Goal: Transaction & Acquisition: Purchase product/service

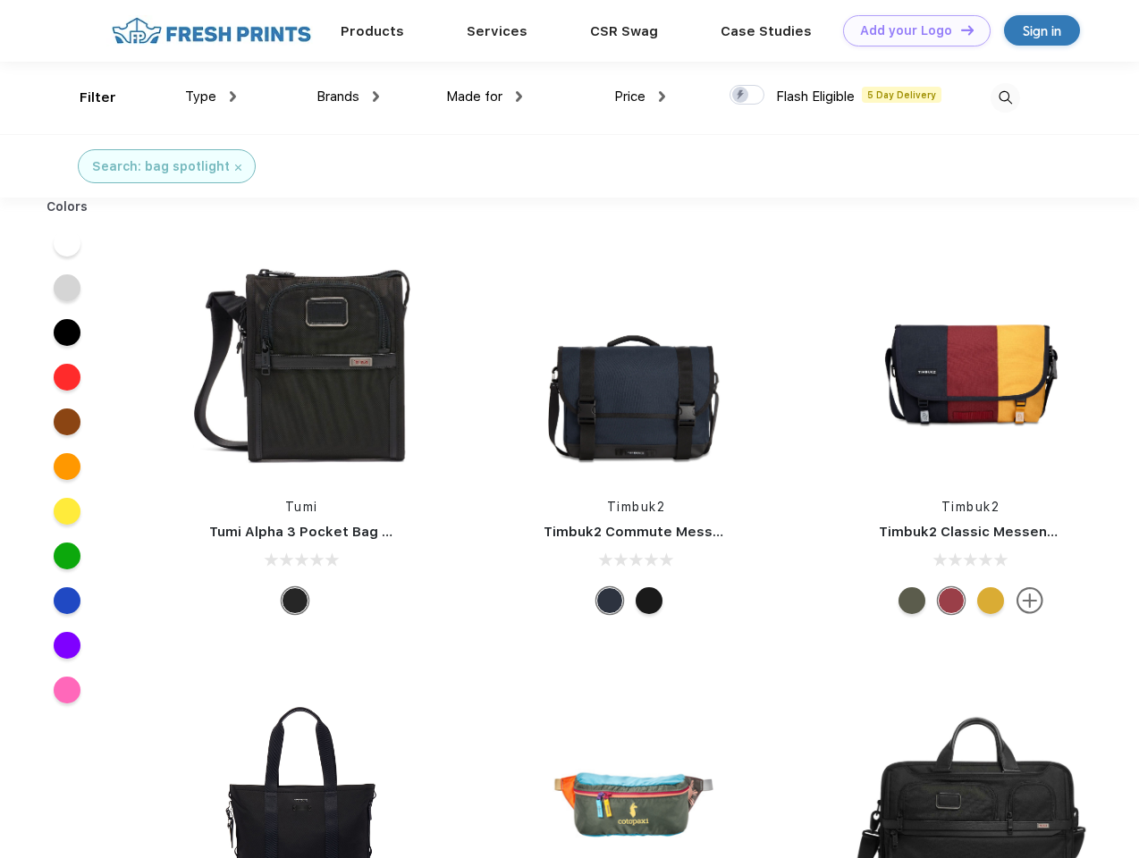
scroll to position [1, 0]
click at [910, 30] on link "Add your Logo Design Tool" at bounding box center [917, 30] width 148 height 31
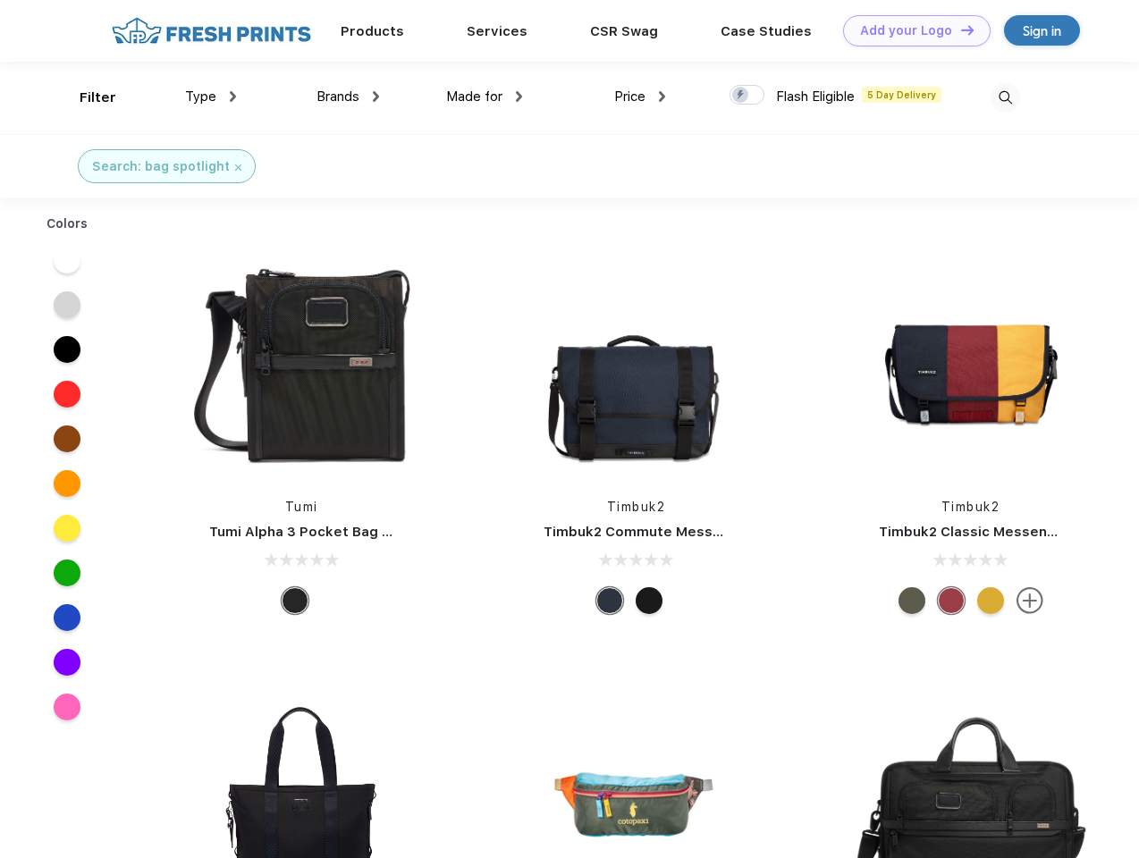
click at [0, 0] on div "Design Tool" at bounding box center [0, 0] width 0 height 0
click at [959, 30] on link "Add your Logo Design Tool" at bounding box center [917, 30] width 148 height 31
click at [86, 97] on div "Filter" at bounding box center [98, 98] width 37 height 21
click at [211, 97] on span "Type" at bounding box center [200, 97] width 31 height 16
click at [348, 97] on span "Brands" at bounding box center [337, 97] width 43 height 16
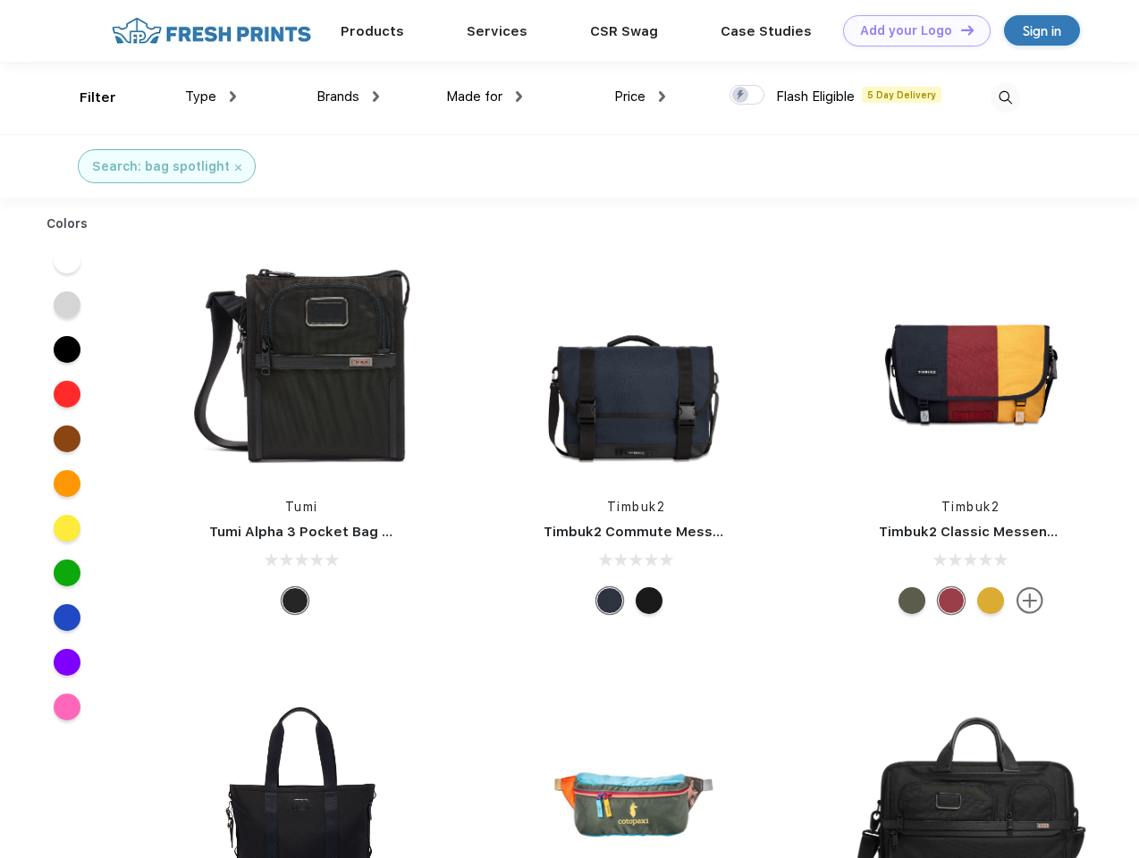
click at [485, 97] on span "Made for" at bounding box center [474, 97] width 56 height 16
click at [640, 97] on span "Price" at bounding box center [629, 97] width 31 height 16
click at [747, 96] on div at bounding box center [747, 95] width 35 height 20
click at [741, 96] on input "checkbox" at bounding box center [736, 90] width 12 height 12
click at [1005, 97] on img at bounding box center [1006, 98] width 30 height 30
